Goal: Transaction & Acquisition: Purchase product/service

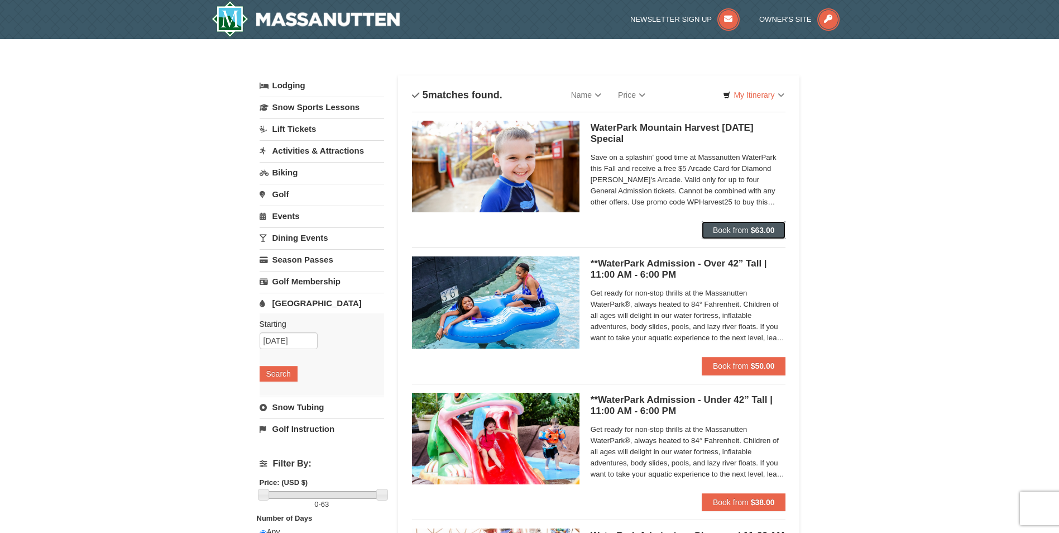
click at [728, 224] on button "Book from $63.00" at bounding box center [744, 230] width 84 height 18
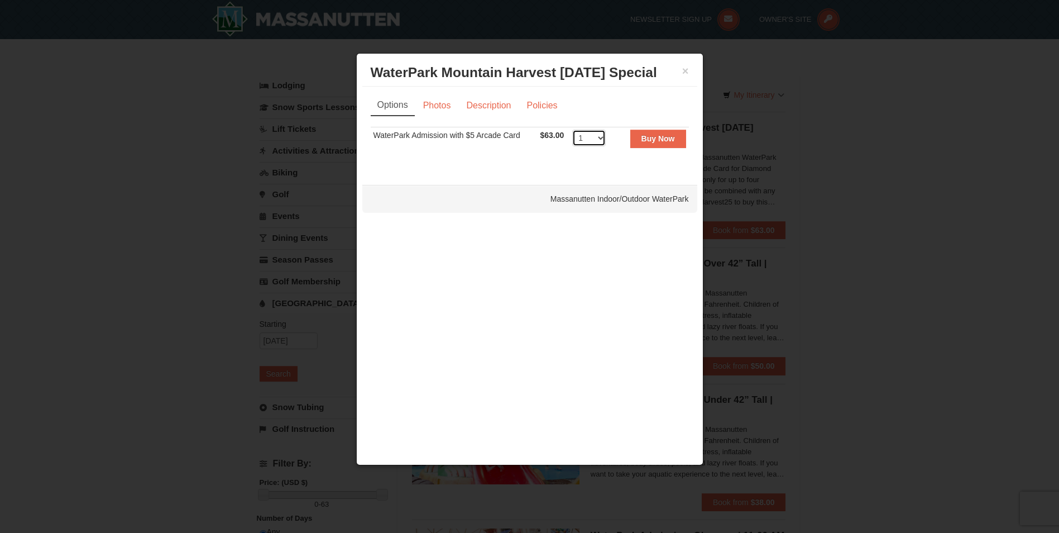
click at [590, 138] on select "1 2 3 4 5 6 7 8 9 10 11 12 13 14 15 16 17 18 19 20 21 22" at bounding box center [589, 138] width 34 height 17
select select "3"
click at [572, 130] on select "1 2 3 4 5 6 7 8 9 10 11 12 13 14 15 16 17 18 19 20 21 22" at bounding box center [589, 138] width 34 height 17
click at [643, 136] on strong "Buy Now" at bounding box center [659, 138] width 34 height 9
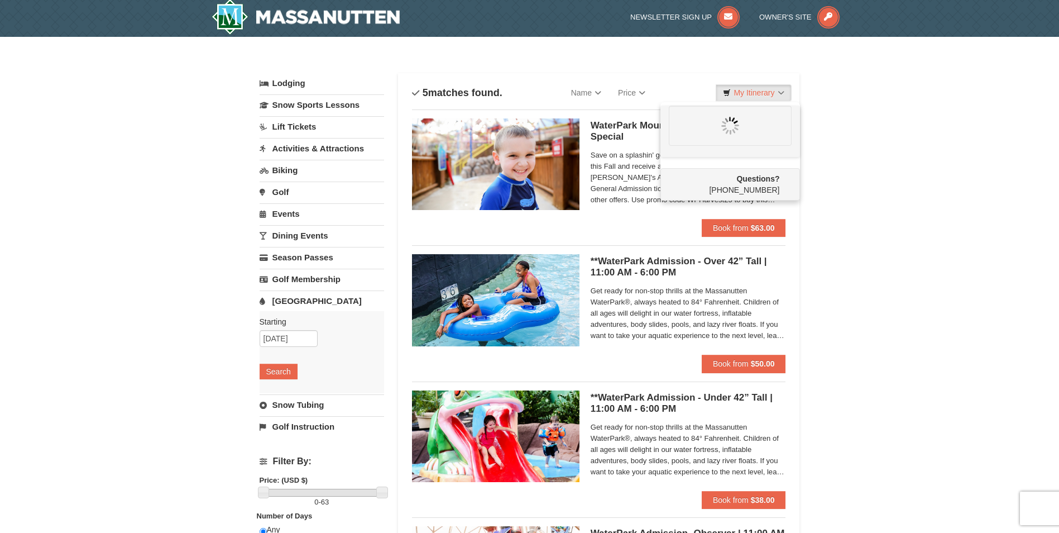
scroll to position [3, 0]
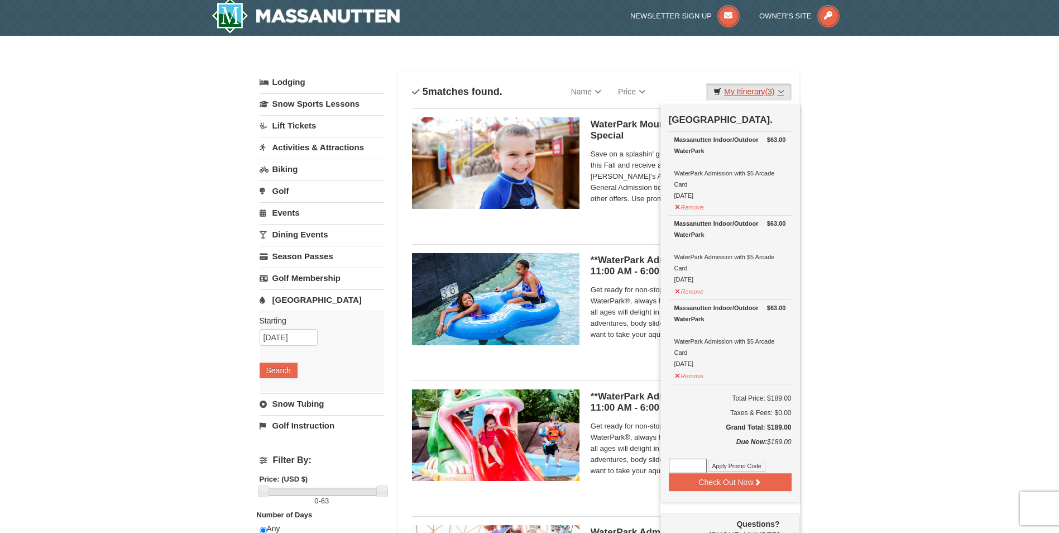
click at [761, 94] on link "My Itinerary (3)" at bounding box center [748, 91] width 85 height 17
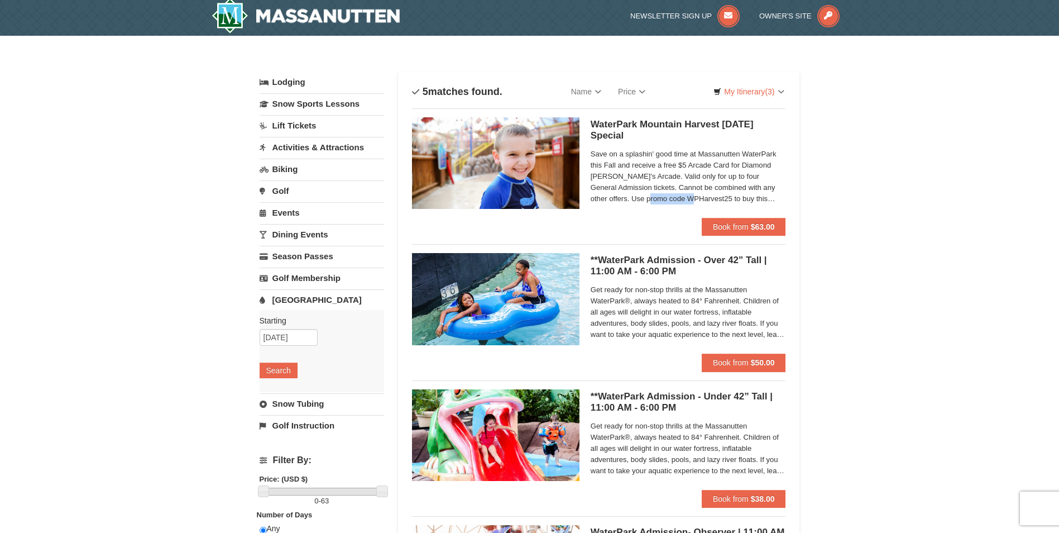
drag, startPoint x: 632, startPoint y: 197, endPoint x: 675, endPoint y: 198, distance: 43.0
click at [675, 198] on span "Save on a splashin' good time at Massanutten WaterPark this Fall and receive a …" at bounding box center [688, 177] width 195 height 56
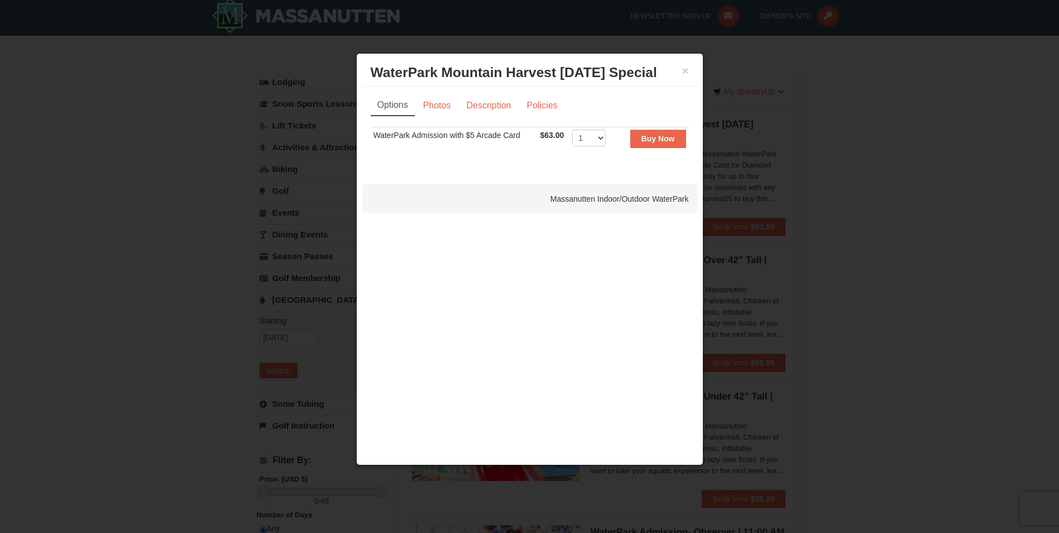
drag, startPoint x: 675, startPoint y: 198, endPoint x: 659, endPoint y: 199, distance: 15.7
drag, startPoint x: 659, startPoint y: 199, endPoint x: 684, endPoint y: 66, distance: 134.6
click at [684, 66] on button "×" at bounding box center [685, 70] width 7 height 11
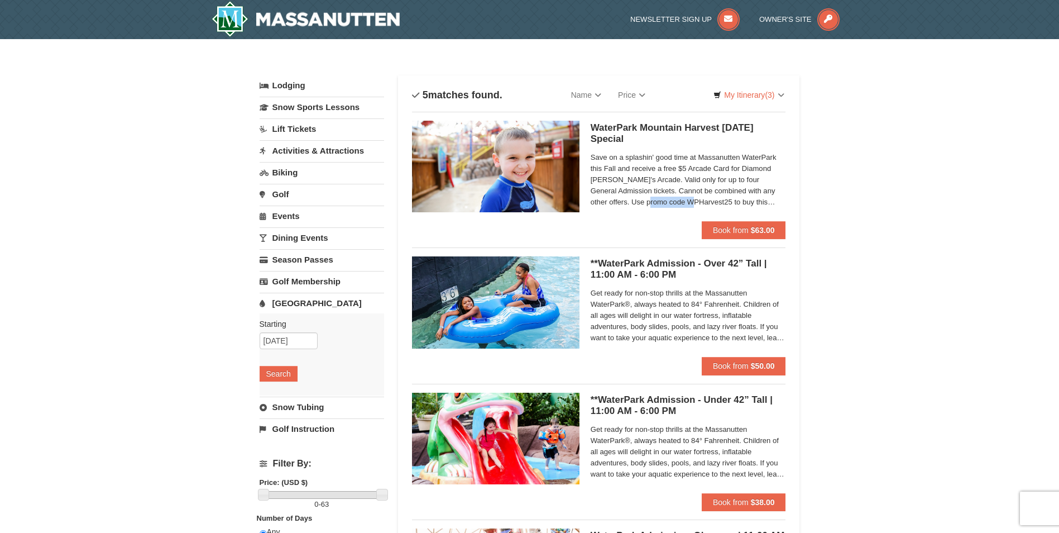
drag, startPoint x: 633, startPoint y: 200, endPoint x: 676, endPoint y: 205, distance: 43.8
click at [676, 205] on span "Save on a splashin' good time at Massanutten WaterPark this Fall and receive a …" at bounding box center [688, 180] width 195 height 56
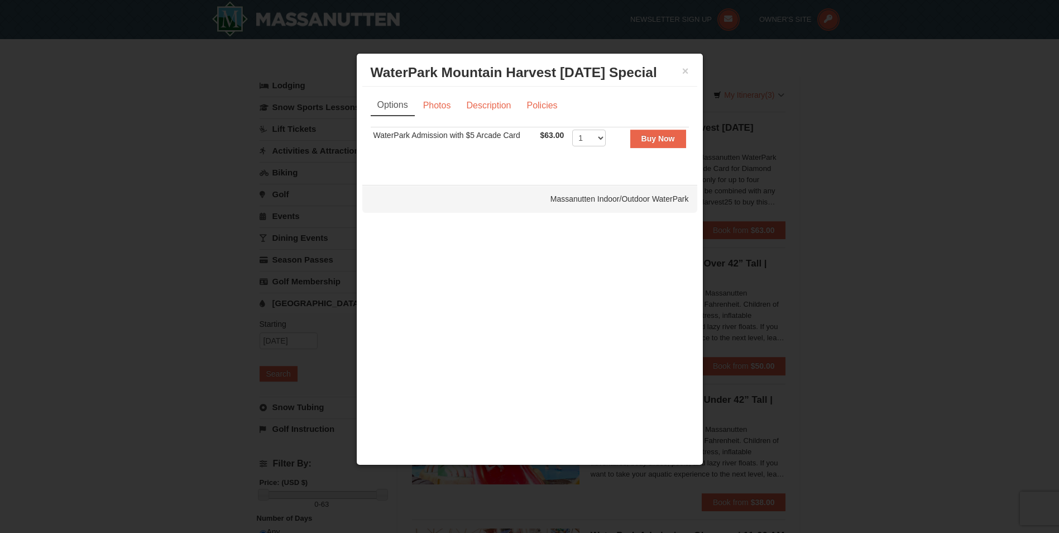
drag, startPoint x: 676, startPoint y: 205, endPoint x: 663, endPoint y: 202, distance: 13.1
drag, startPoint x: 663, startPoint y: 202, endPoint x: 679, endPoint y: 71, distance: 132.1
click at [679, 71] on h3 "WaterPark Mountain Harvest [DATE] Special Massanutten Indoor/Outdoor WaterPark" at bounding box center [530, 72] width 318 height 17
click at [686, 70] on button "×" at bounding box center [685, 70] width 7 height 11
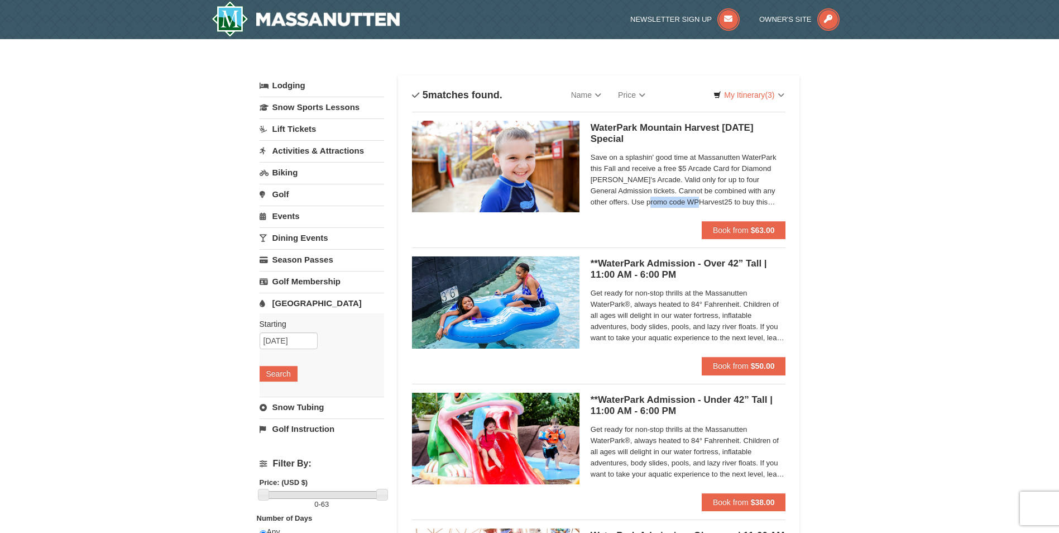
drag, startPoint x: 633, startPoint y: 201, endPoint x: 679, endPoint y: 201, distance: 46.3
click at [679, 201] on span "Save on a splashin' good time at Massanutten WaterPark this Fall and receive a …" at bounding box center [688, 180] width 195 height 56
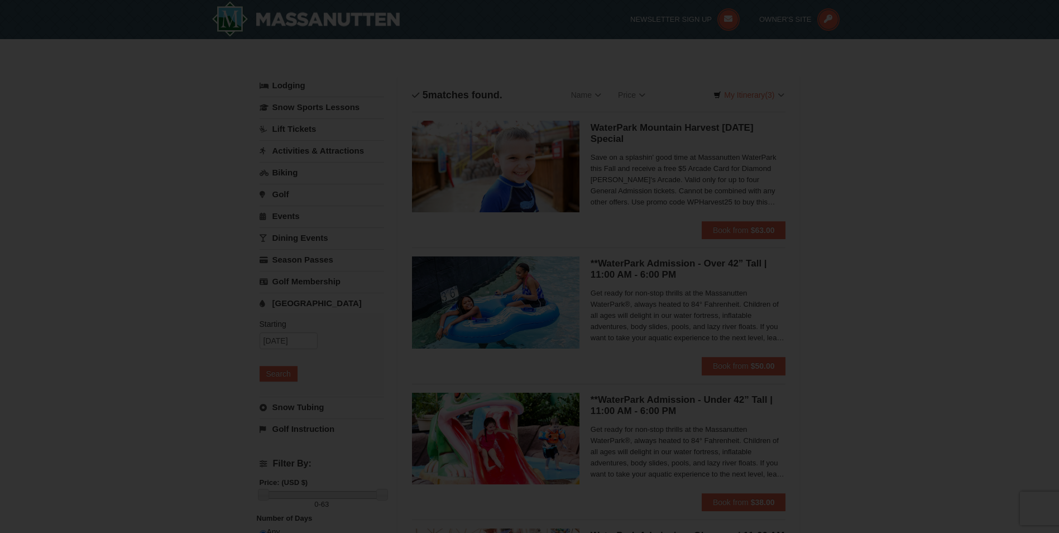
drag, startPoint x: 679, startPoint y: 201, endPoint x: 657, endPoint y: 198, distance: 22.0
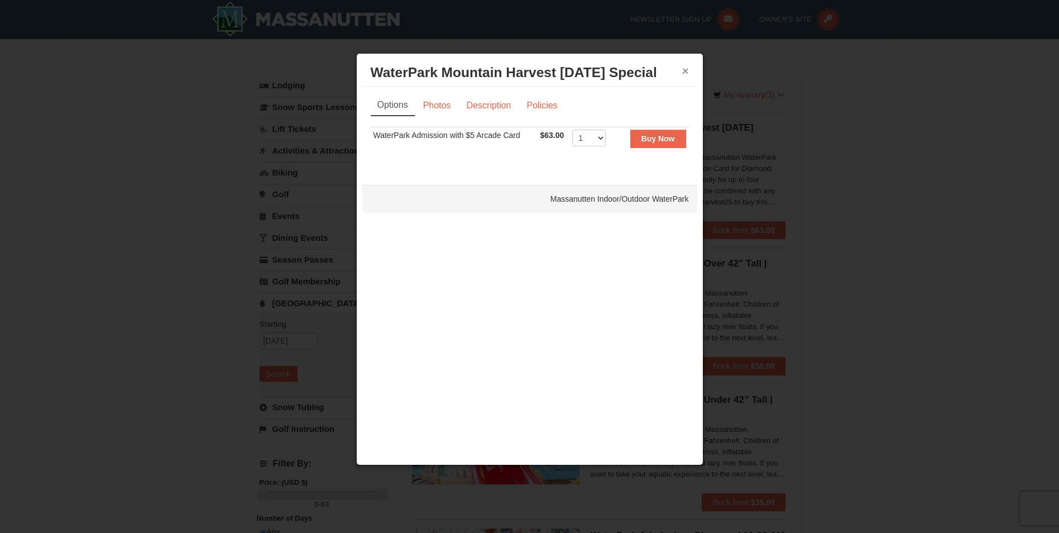
drag, startPoint x: 657, startPoint y: 198, endPoint x: 683, endPoint y: 74, distance: 126.6
click at [683, 74] on button "×" at bounding box center [685, 70] width 7 height 11
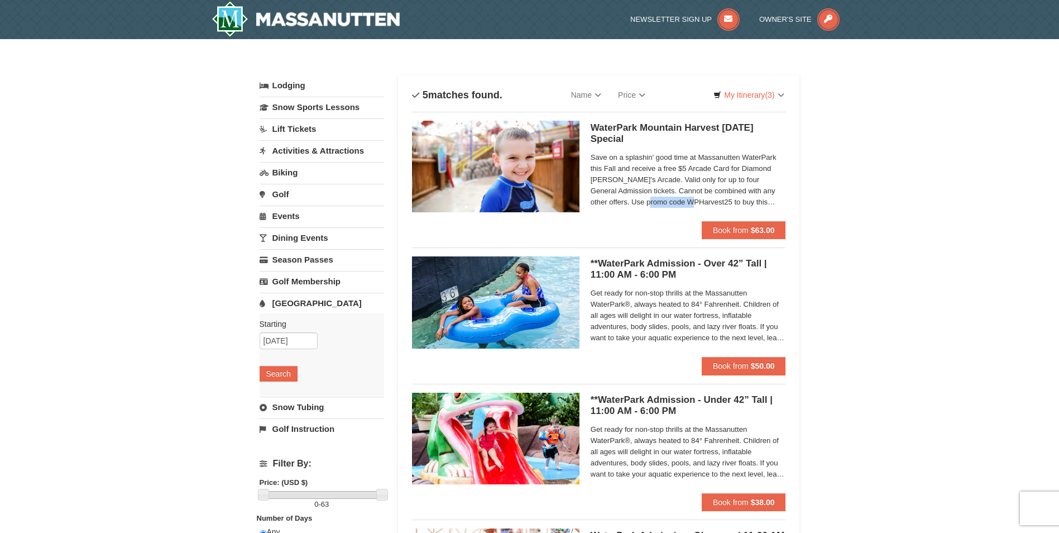
drag, startPoint x: 633, startPoint y: 200, endPoint x: 677, endPoint y: 203, distance: 43.7
click at [677, 203] on span "Save on a splashin' good time at Massanutten WaterPark this Fall and receive a …" at bounding box center [688, 180] width 195 height 56
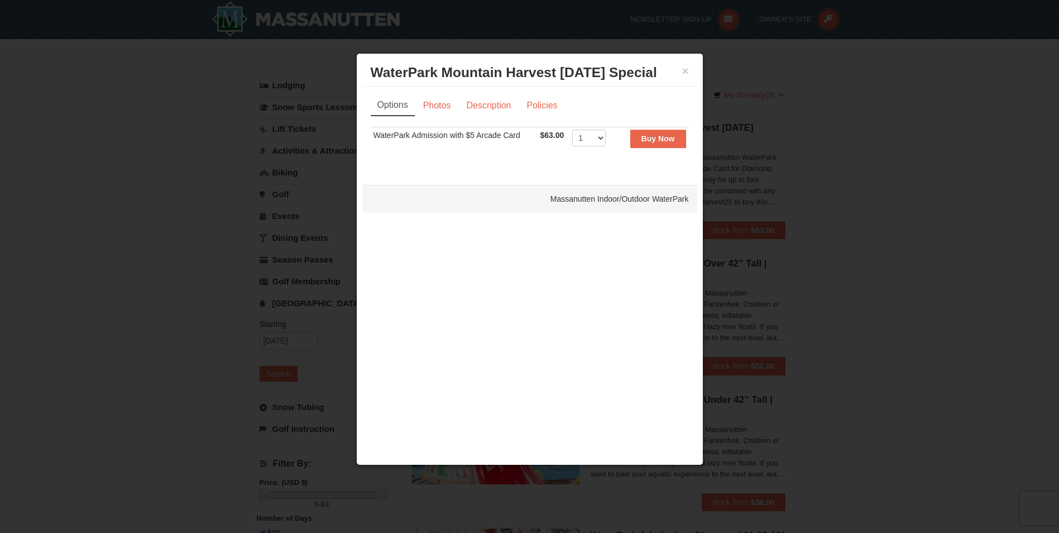
drag, startPoint x: 677, startPoint y: 203, endPoint x: 692, endPoint y: 72, distance: 132.1
drag, startPoint x: 692, startPoint y: 72, endPoint x: 836, endPoint y: 64, distance: 144.9
click at [836, 64] on div at bounding box center [529, 266] width 1059 height 533
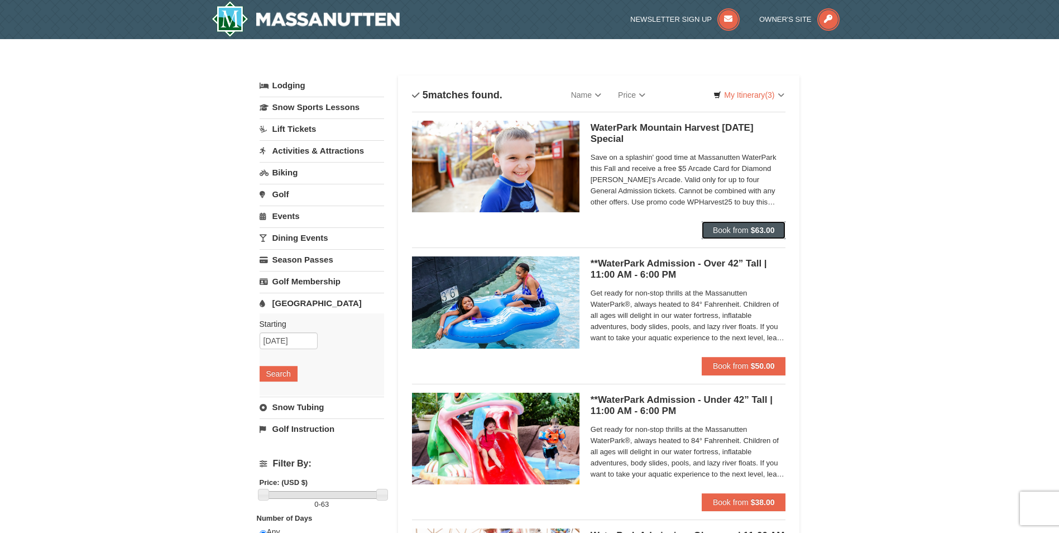
click at [740, 233] on span "Book from" at bounding box center [731, 230] width 36 height 9
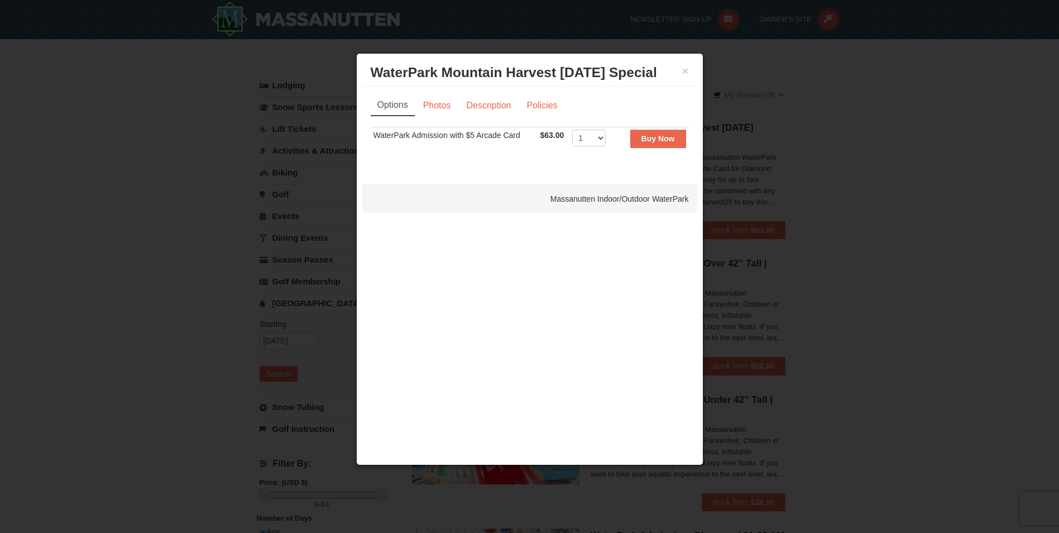
click at [597, 128] on td "1 2 3 4 5 6 7 8 9 10 11 12 13 14 15 16 17 18 19 20 21 22 23 24 25" at bounding box center [591, 140] width 43 height 27
click at [591, 142] on select "1 2 3 4 5 6 7 8 9 10 11 12 13 14 15 16 17 18 19 20 21 22" at bounding box center [589, 138] width 34 height 17
select select "3"
click at [572, 130] on select "1 2 3 4 5 6 7 8 9 10 11 12 13 14 15 16 17 18 19 20 21 22" at bounding box center [589, 138] width 34 height 17
click at [649, 145] on button "Buy Now" at bounding box center [658, 139] width 56 height 18
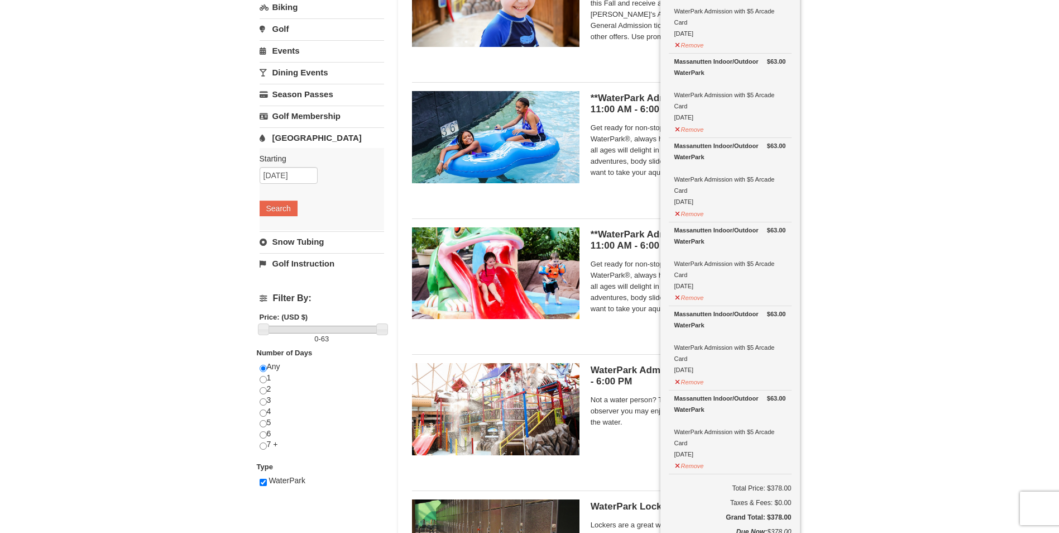
scroll to position [171, 0]
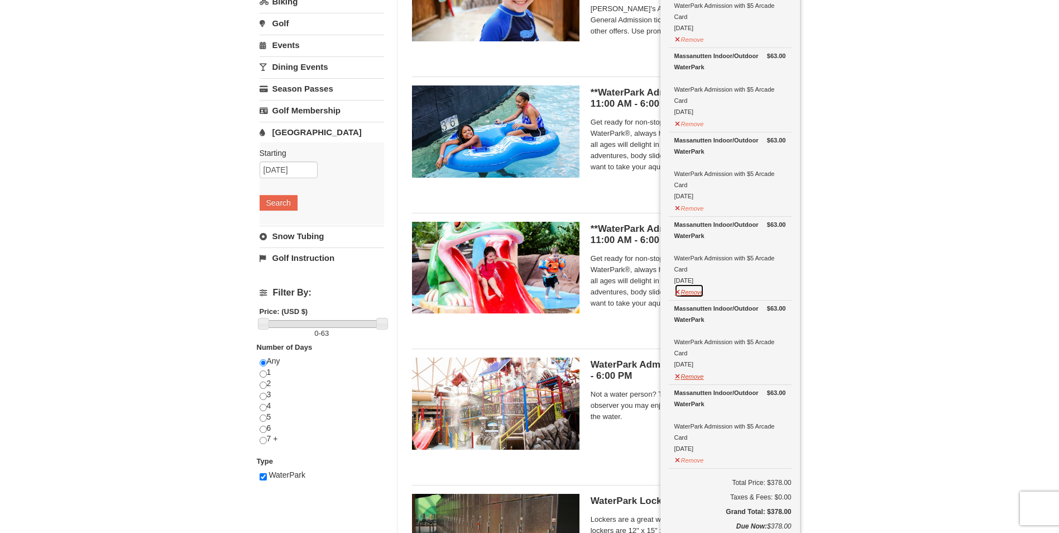
drag, startPoint x: 688, startPoint y: 295, endPoint x: 693, endPoint y: 344, distance: 49.4
click at [689, 296] on button "Remove" at bounding box center [690, 291] width 30 height 14
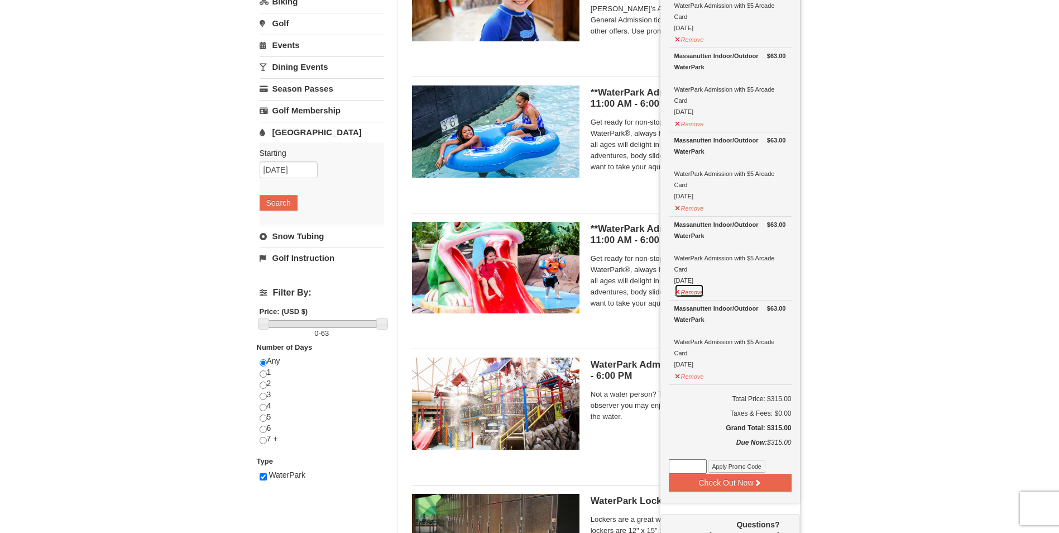
click at [688, 290] on button "Remove" at bounding box center [690, 291] width 30 height 14
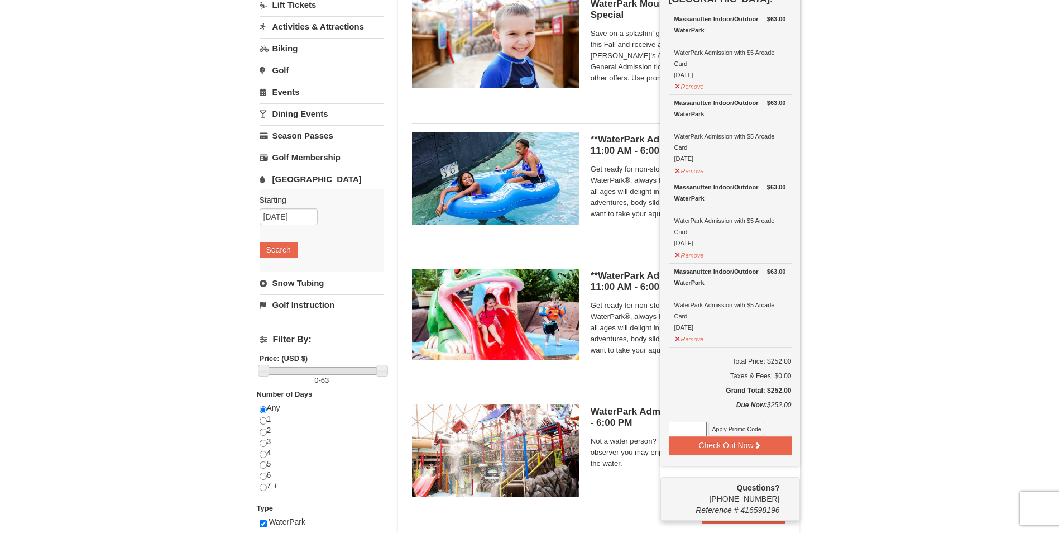
scroll to position [59, 0]
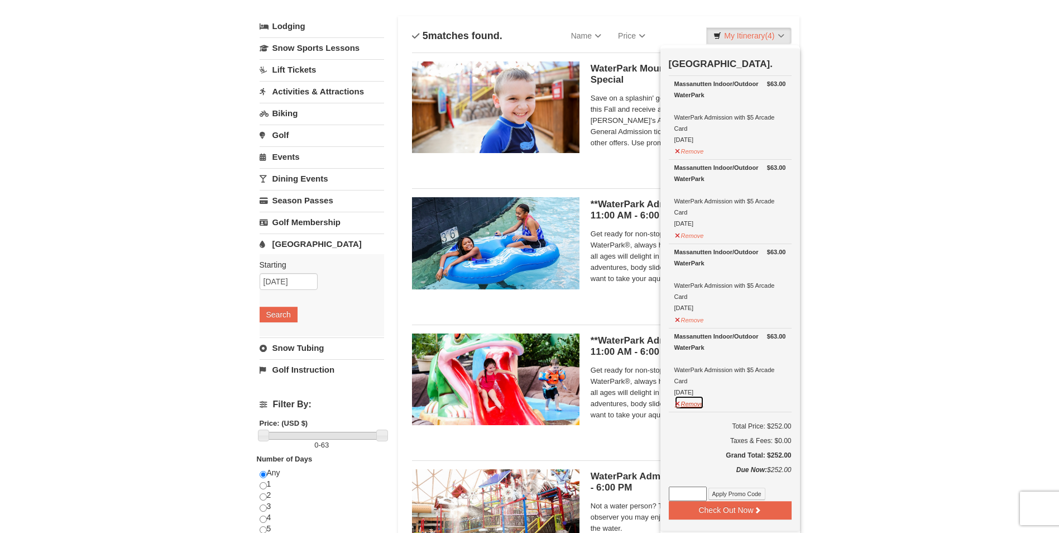
click at [691, 401] on button "Remove" at bounding box center [690, 402] width 30 height 14
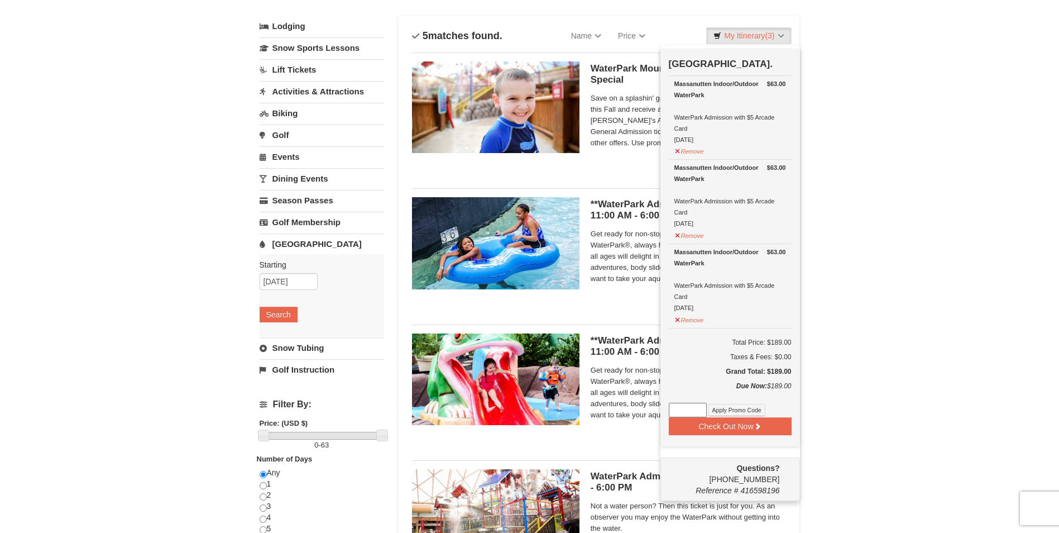
click at [691, 411] on input at bounding box center [688, 410] width 38 height 15
click at [701, 407] on input "WPHarvestMonThurs25" at bounding box center [688, 410] width 38 height 15
click at [704, 410] on input "WPHarvestMonThurs25" at bounding box center [688, 410] width 38 height 15
type input "WPHarvest25"
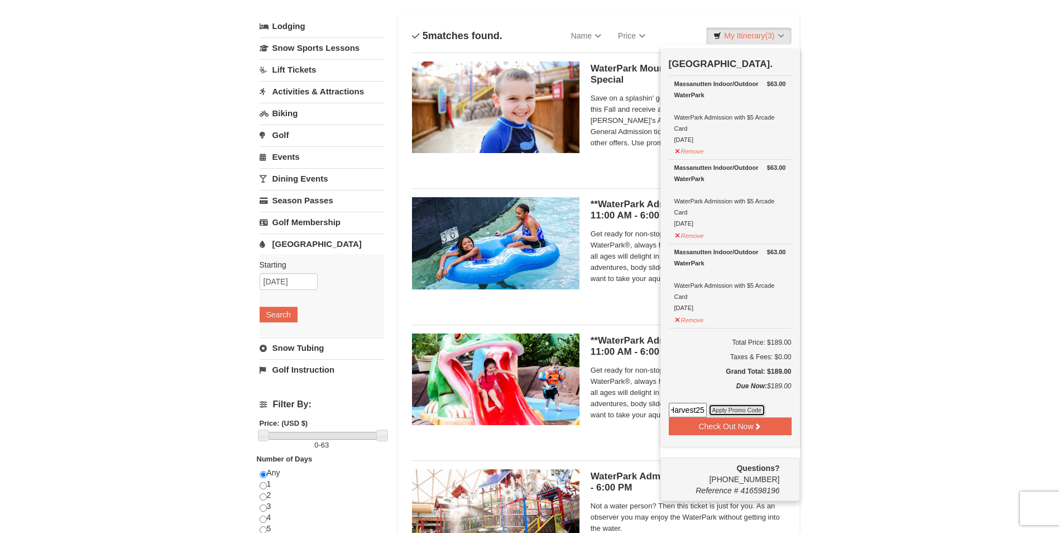
scroll to position [0, 0]
click at [749, 416] on button "Apply Promo Code" at bounding box center [737, 410] width 57 height 12
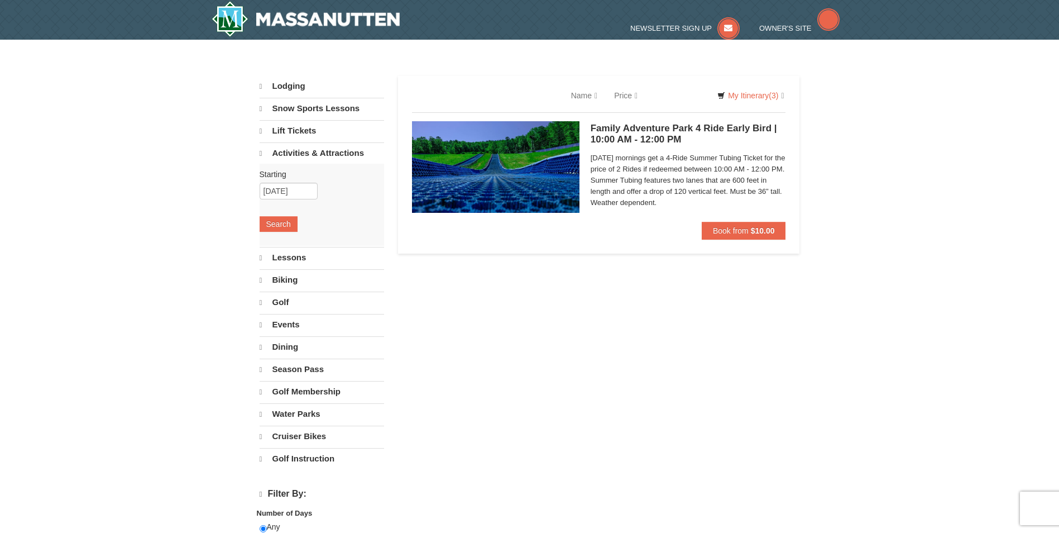
select select "10"
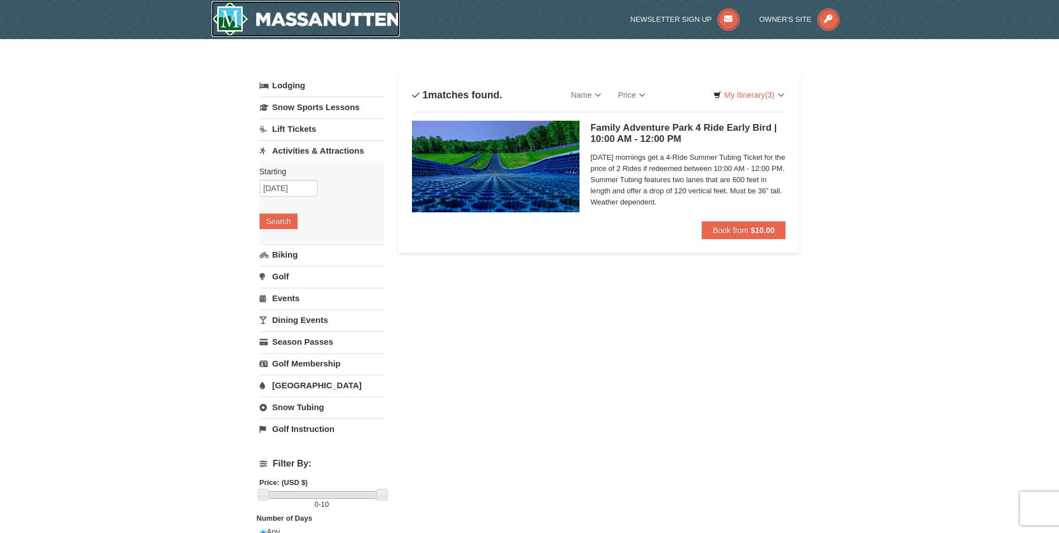
click at [230, 18] on img at bounding box center [306, 19] width 189 height 36
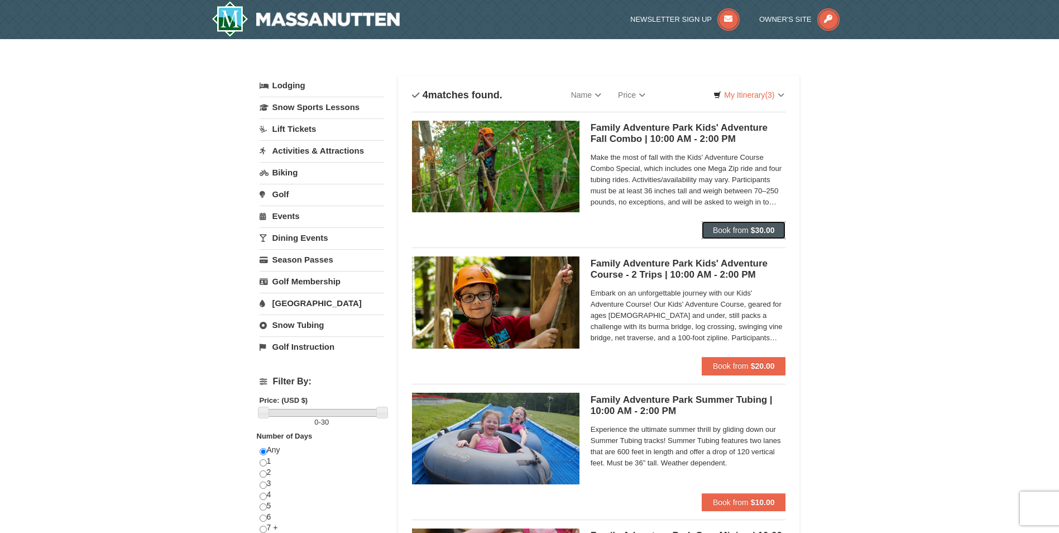
click at [728, 235] on button "Book from $30.00" at bounding box center [744, 230] width 84 height 18
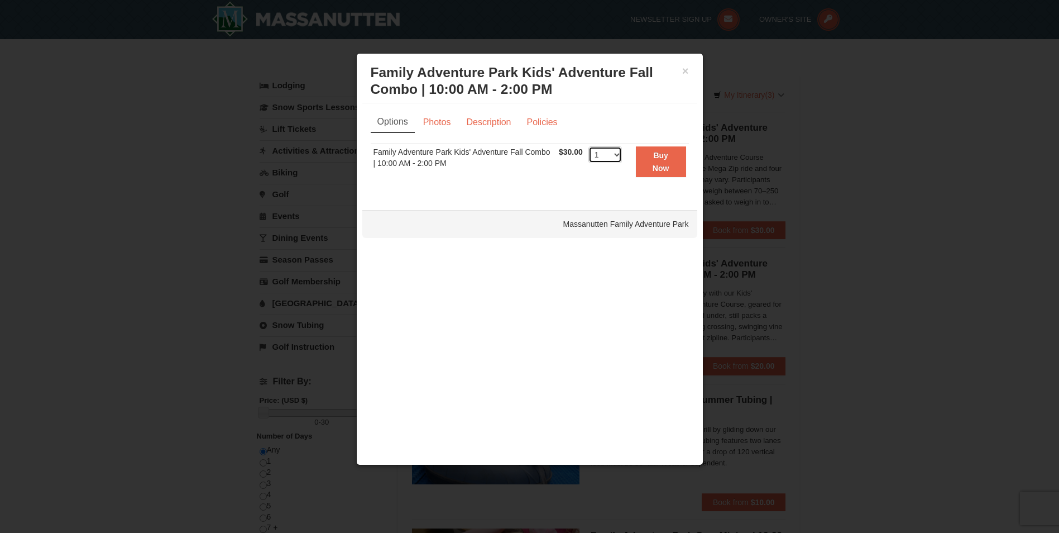
click at [601, 153] on select "1 2 3 4 5 6 7 8 9 10 11 12 13 14 15 16 17 18 19 20 21 22 23 24 25 26 27 28 29 3…" at bounding box center [606, 154] width 34 height 17
click at [821, 162] on div at bounding box center [529, 266] width 1059 height 533
